Goal: Answer question/provide support: Share knowledge or assist other users

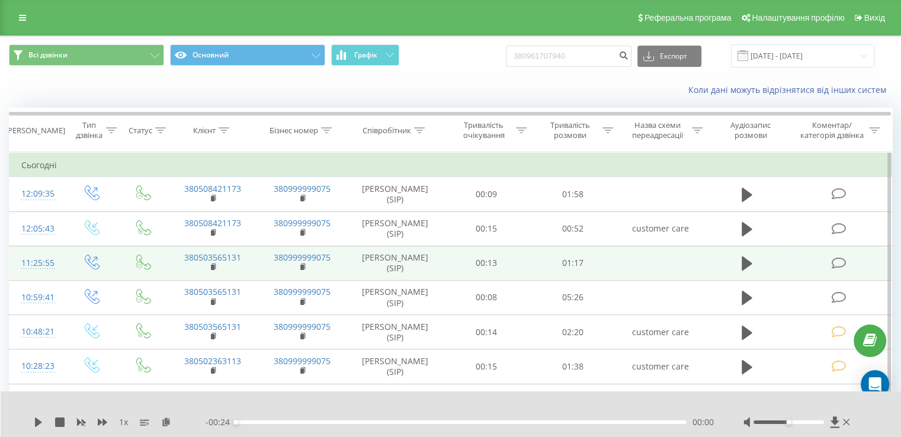
click at [835, 261] on icon at bounding box center [838, 263] width 15 height 12
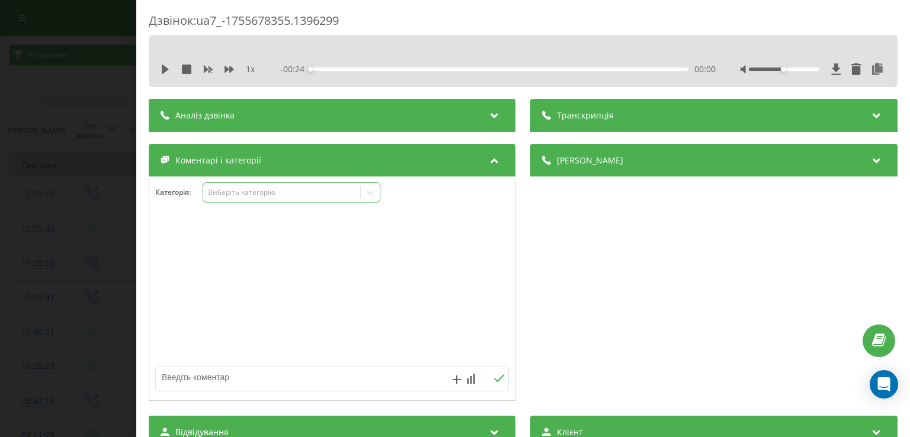
click at [252, 190] on div "Виберіть категорію" at bounding box center [282, 192] width 148 height 9
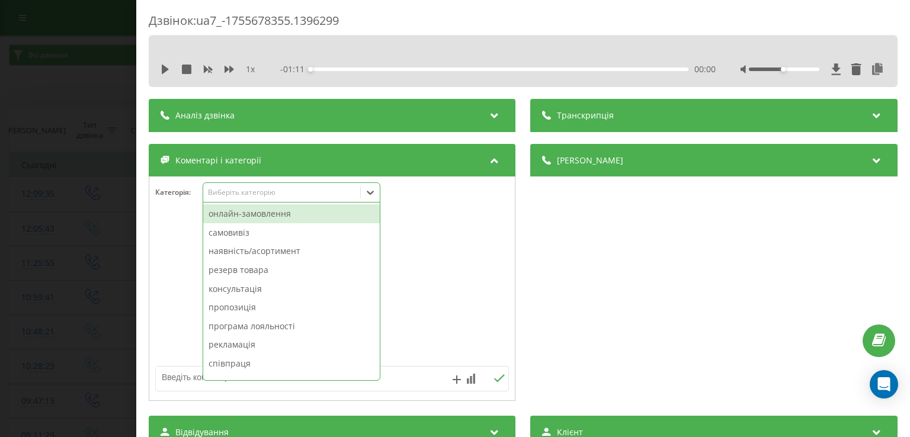
click at [293, 249] on div "наявність/асортимент" at bounding box center [291, 251] width 177 height 19
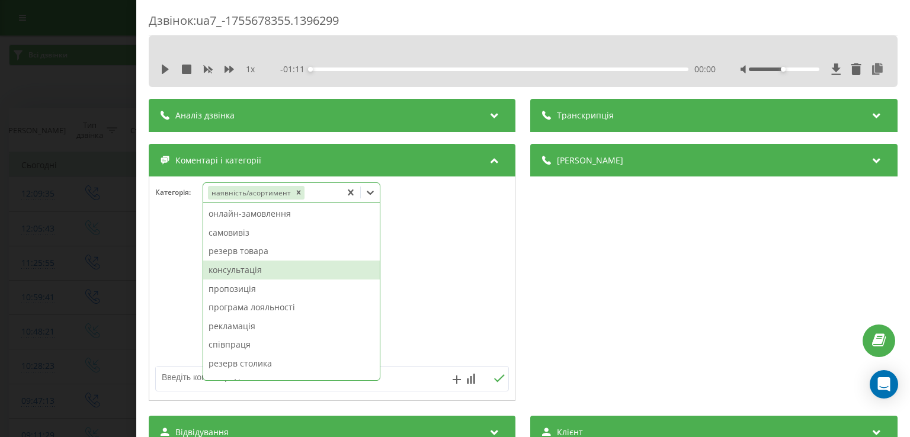
click at [265, 268] on div "консультація" at bounding box center [291, 270] width 177 height 19
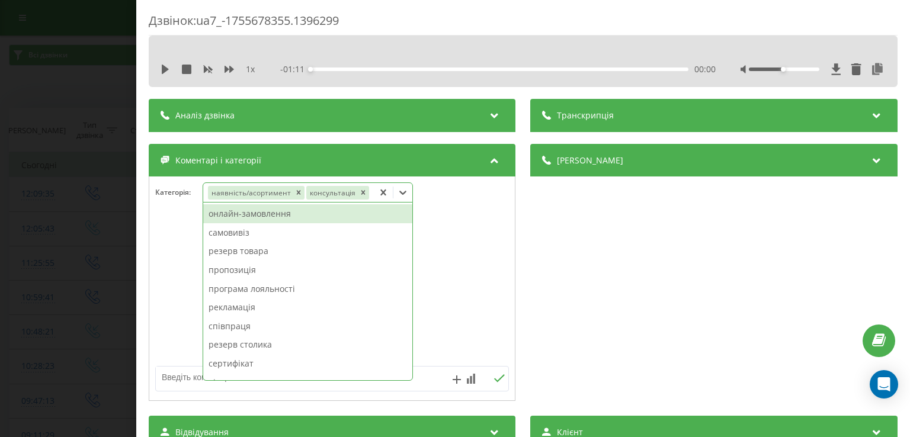
click at [91, 249] on div "Дзвінок : ua7_-1755678355.1396299 1 x - 01:11 00:00 00:00 Транскрипція Для AI-а…" at bounding box center [455, 218] width 910 height 437
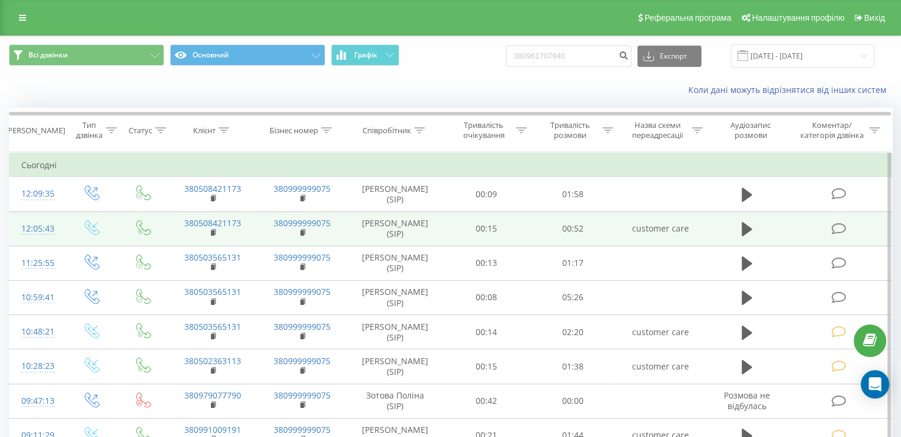
click at [838, 231] on icon at bounding box center [838, 229] width 15 height 12
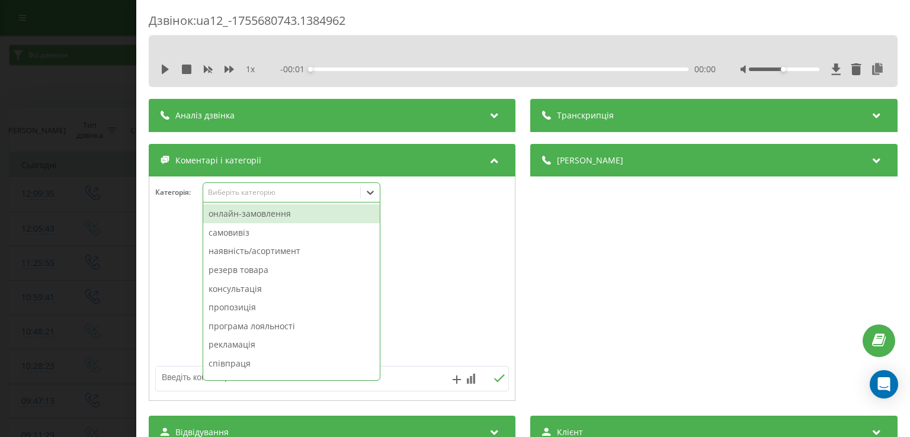
click at [283, 192] on div "Виберіть категорію" at bounding box center [282, 192] width 148 height 9
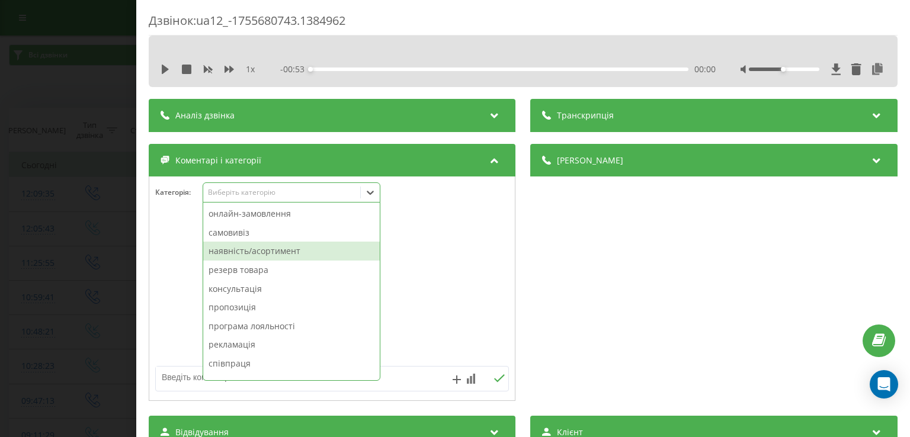
click at [296, 249] on div "наявність/асортимент" at bounding box center [291, 251] width 177 height 19
click at [232, 254] on div "резерв товара" at bounding box center [291, 251] width 177 height 19
click at [59, 120] on div "Дзвінок : ua12_-1755680743.1384962 1 x - 00:53 00:00 00:00 Транскрипція Для AI-…" at bounding box center [455, 218] width 910 height 437
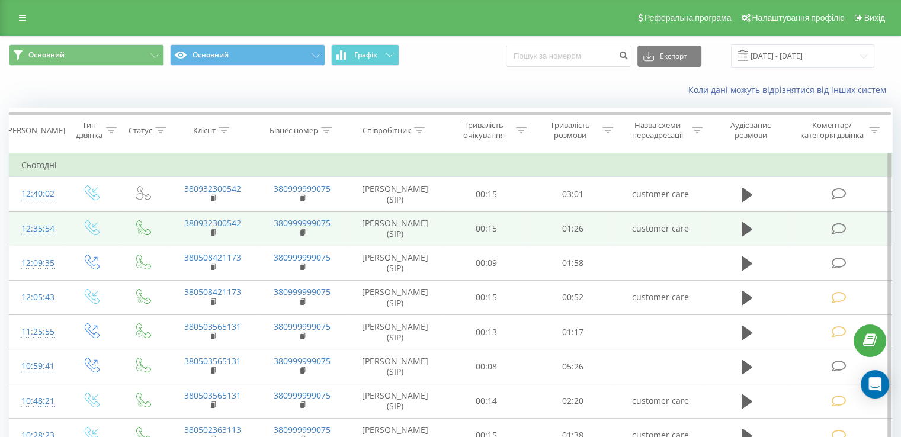
click at [834, 229] on icon at bounding box center [838, 229] width 15 height 12
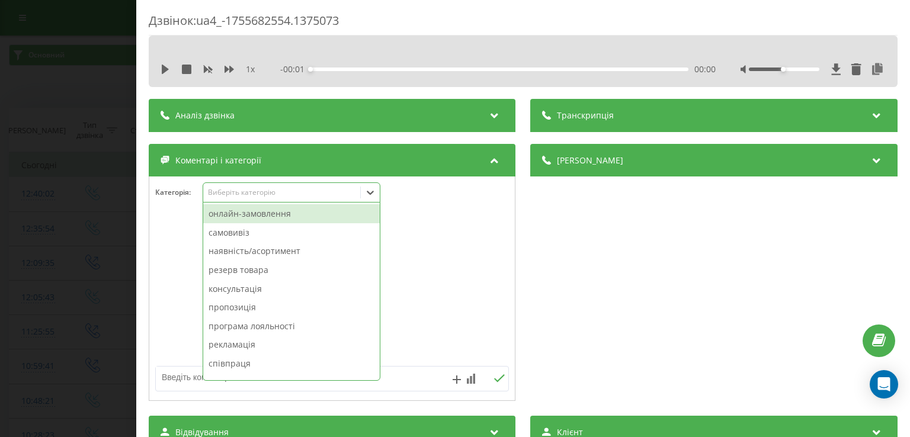
click at [237, 201] on div "Виберіть категорію" at bounding box center [292, 193] width 178 height 20
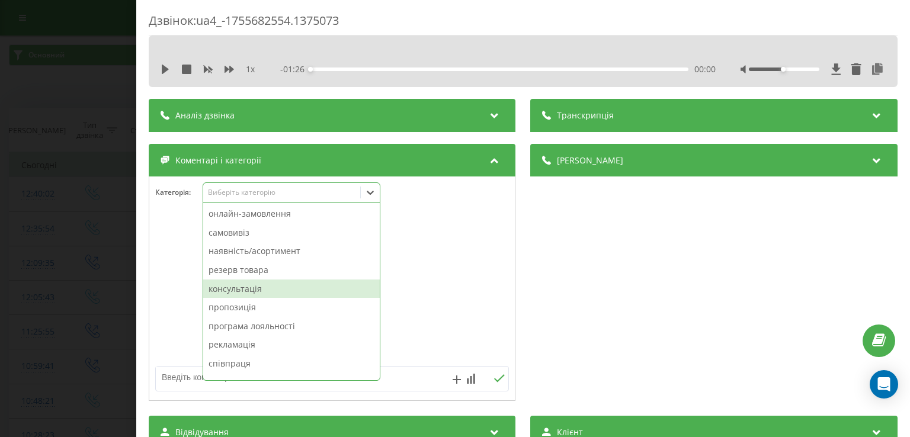
click at [249, 283] on div "консультація" at bounding box center [291, 289] width 177 height 19
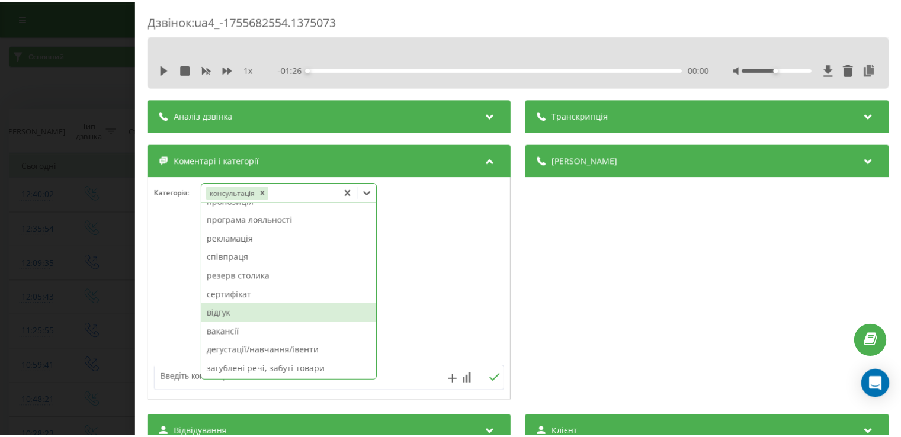
scroll to position [88, 0]
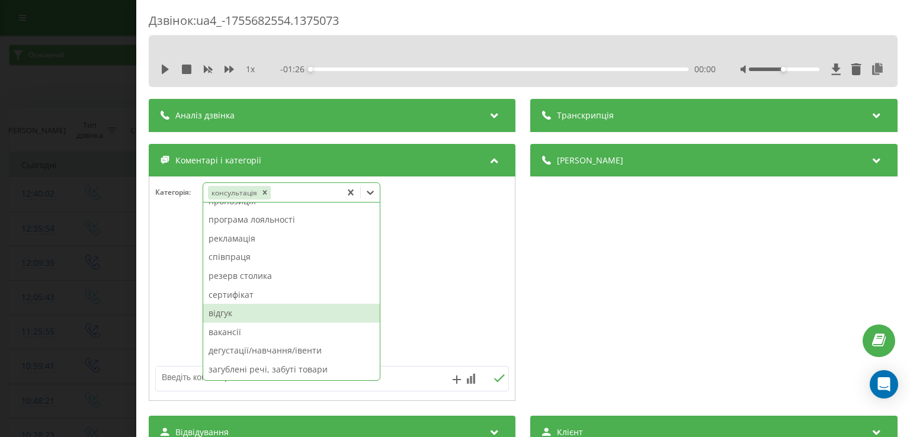
click at [196, 318] on div at bounding box center [332, 289] width 366 height 142
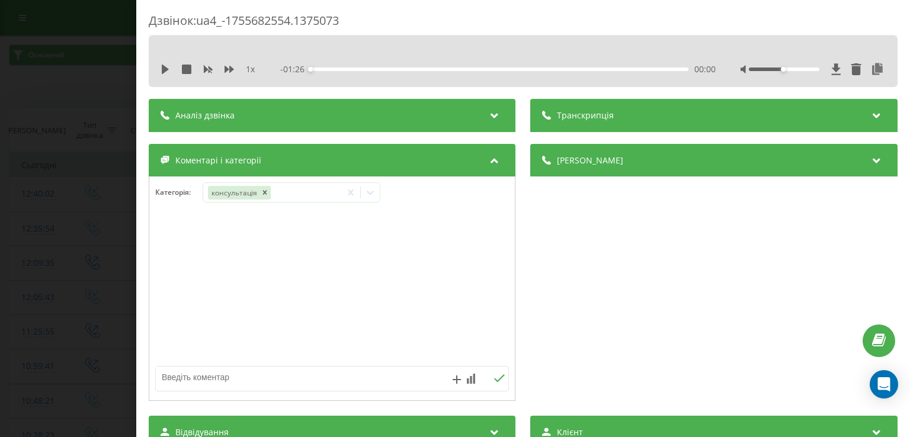
click at [101, 281] on div "Дзвінок : ua4_-1755682554.1375073 1 x - 01:26 00:00 00:00 Транскрипція Для AI-а…" at bounding box center [455, 218] width 910 height 437
